Goal: Task Accomplishment & Management: Complete application form

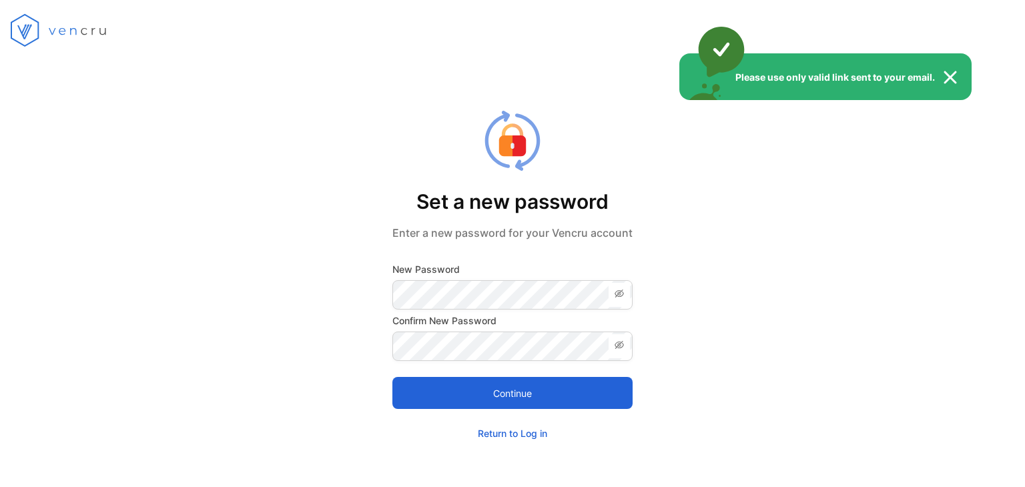
click at [429, 300] on div "Please use only valid link sent to your email." at bounding box center [512, 243] width 1025 height 487
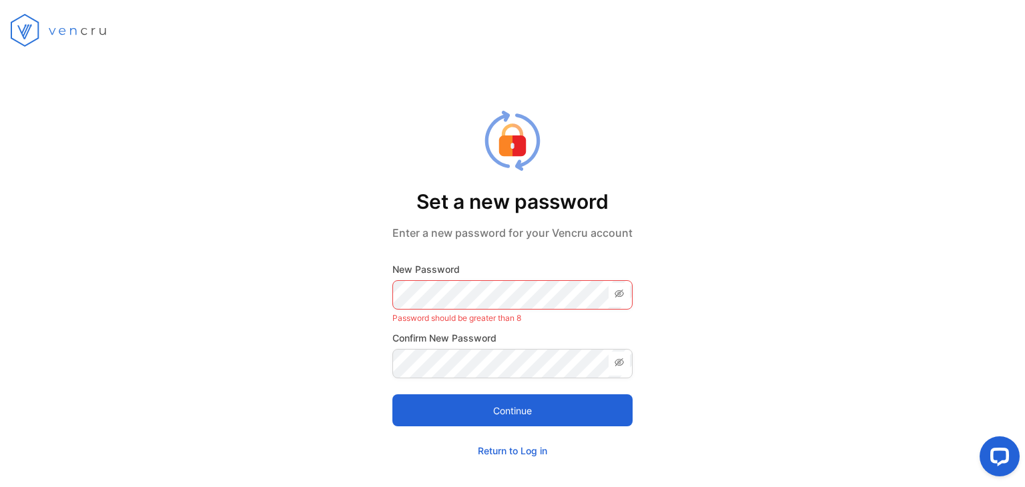
click at [620, 289] on icon at bounding box center [619, 293] width 11 height 11
click at [622, 285] on span at bounding box center [618, 295] width 21 height 24
click at [618, 292] on icon at bounding box center [618, 294] width 9 height 8
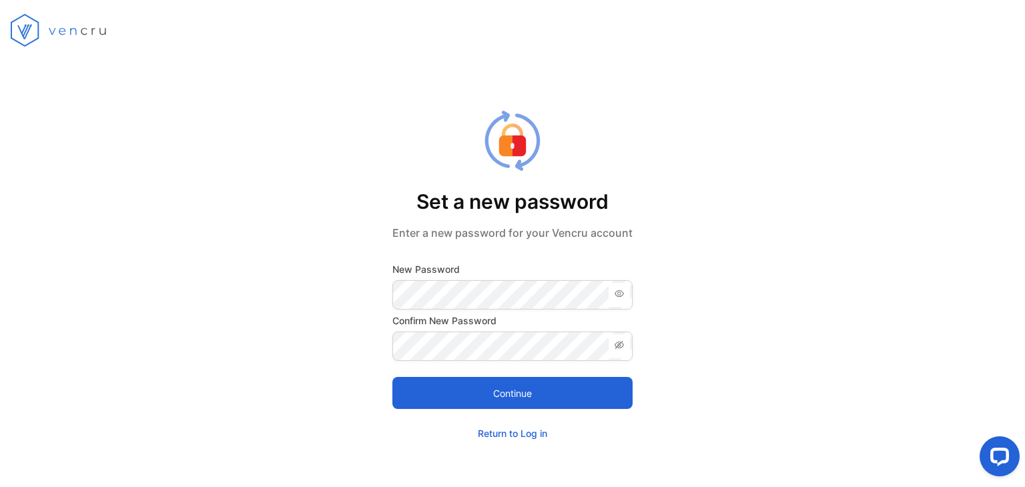
click at [494, 390] on button "Continue" at bounding box center [512, 393] width 240 height 32
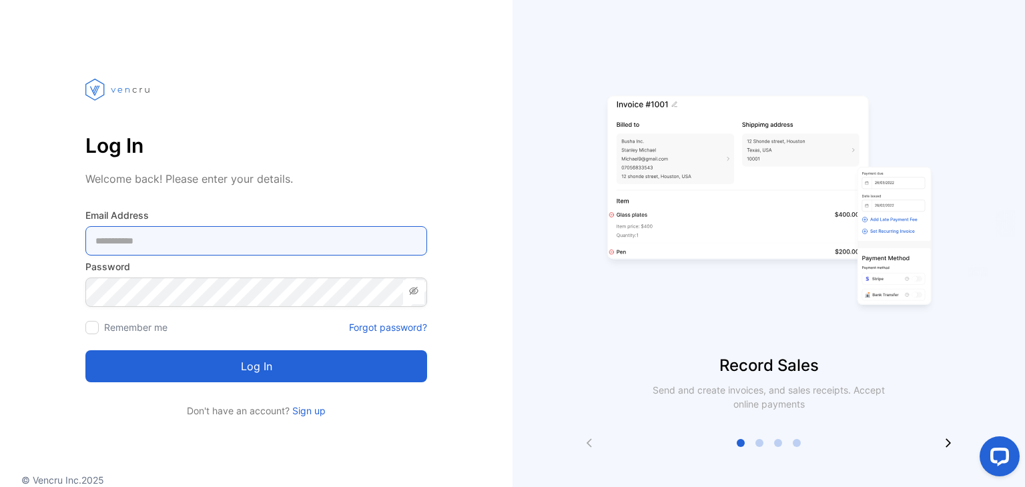
click at [296, 241] on Address-inputemail "email" at bounding box center [256, 240] width 342 height 29
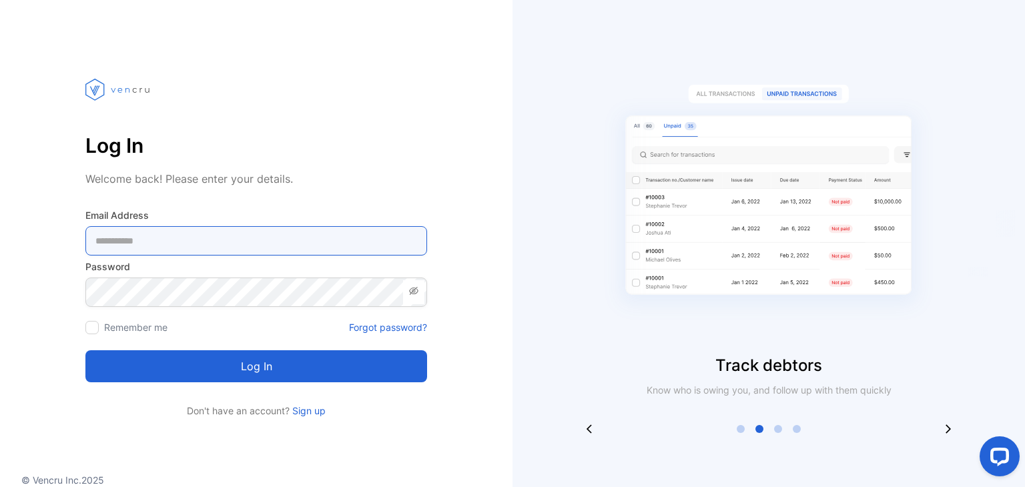
type Address-inputemail "**********"
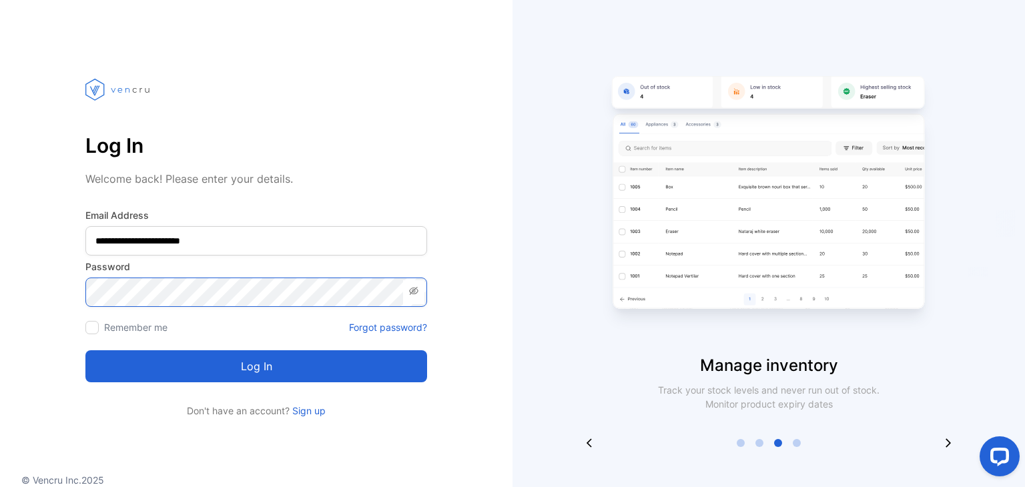
click at [85, 350] on button "Log in" at bounding box center [256, 366] width 342 height 32
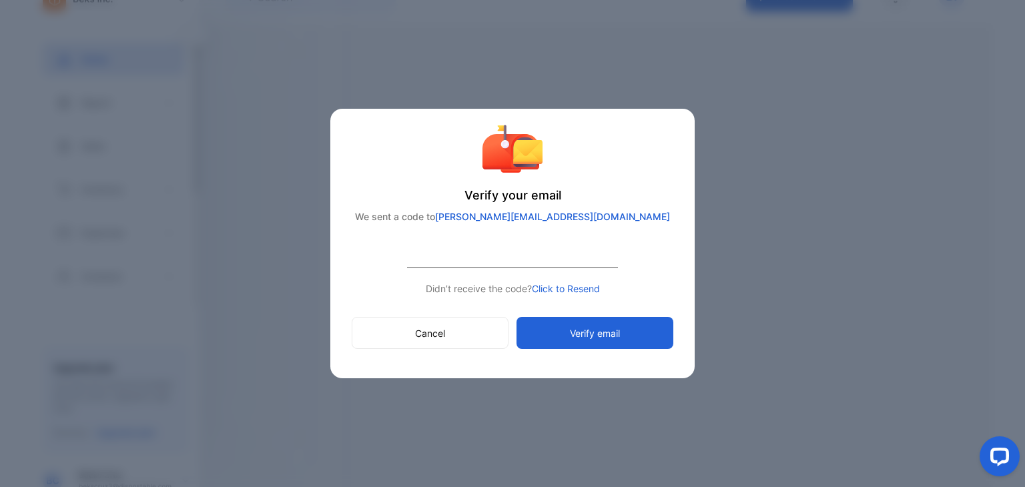
click at [564, 335] on button "Verify email" at bounding box center [594, 333] width 157 height 32
click at [459, 382] on div "Verify your email We sent a code to [PERSON_NAME][EMAIL_ADDRESS][DOMAIN_NAME] D…" at bounding box center [513, 243] width 386 height 487
click at [441, 331] on button "Cancel" at bounding box center [430, 333] width 157 height 32
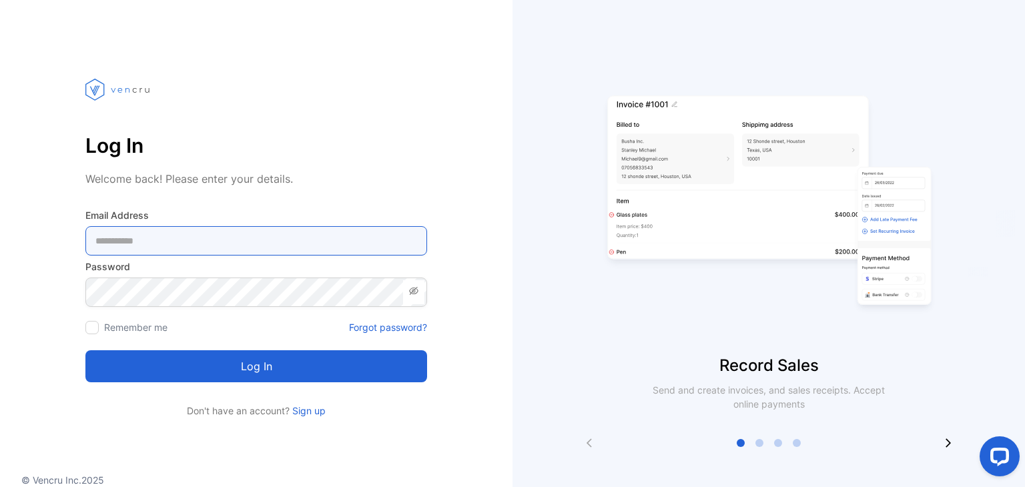
click at [168, 236] on Address-inputemail "email" at bounding box center [256, 240] width 342 height 29
type Address-inputemail "**********"
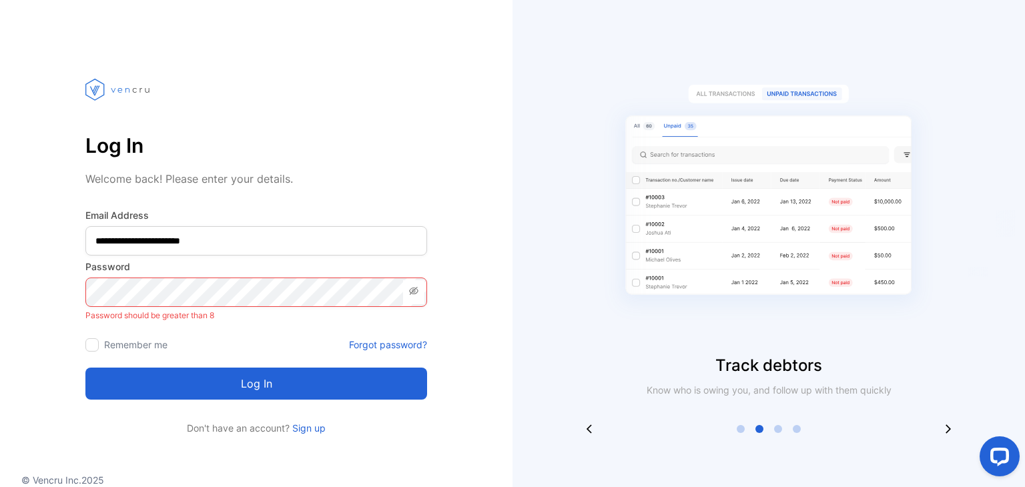
click at [413, 292] on icon at bounding box center [413, 291] width 11 height 11
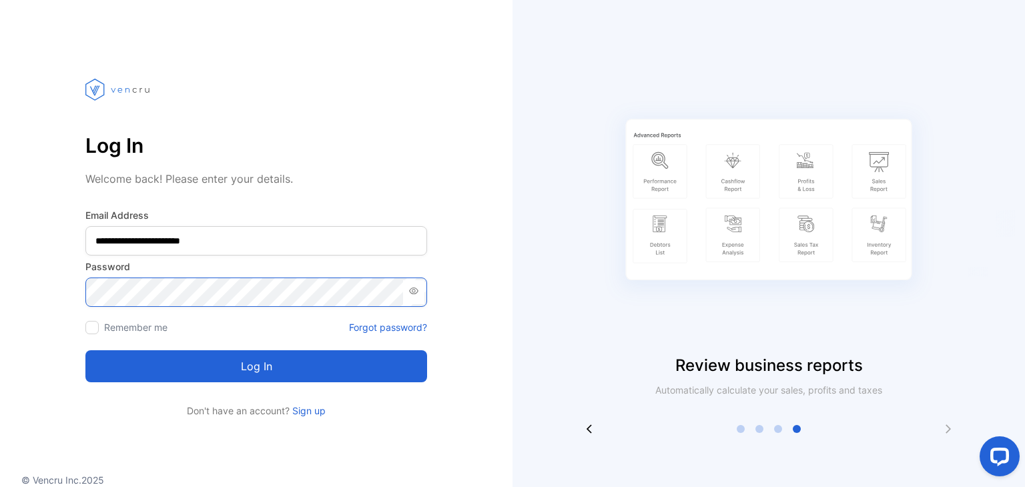
click at [85, 350] on button "Log in" at bounding box center [256, 366] width 342 height 32
